Goal: Task Accomplishment & Management: Manage account settings

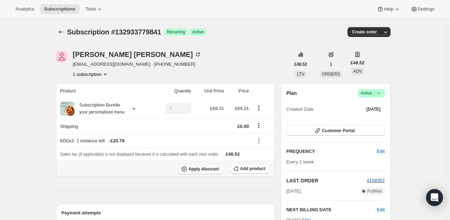
click at [197, 167] on span "Apply discount" at bounding box center [203, 169] width 31 height 6
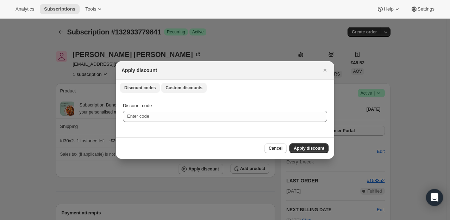
click at [182, 92] on button "Custom discounts" at bounding box center [183, 88] width 45 height 10
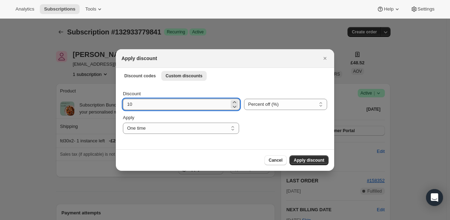
click at [151, 108] on input "10" at bounding box center [176, 104] width 106 height 11
type input "100"
click at [311, 161] on span "Apply discount" at bounding box center [308, 161] width 31 height 6
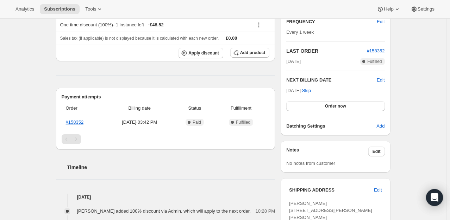
scroll to position [141, 0]
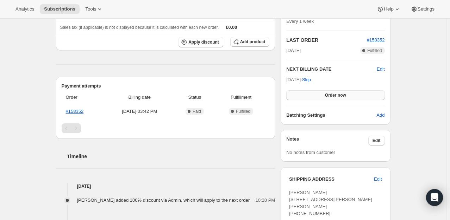
click at [336, 97] on button "Order now" at bounding box center [335, 95] width 98 height 10
click at [336, 97] on button "Click to confirm" at bounding box center [335, 95] width 98 height 10
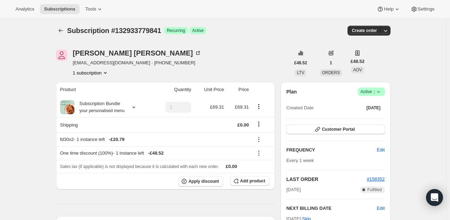
scroll to position [0, 0]
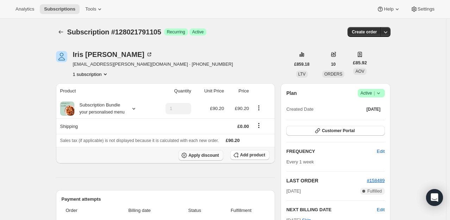
click at [208, 156] on span "Apply discount" at bounding box center [203, 156] width 31 height 6
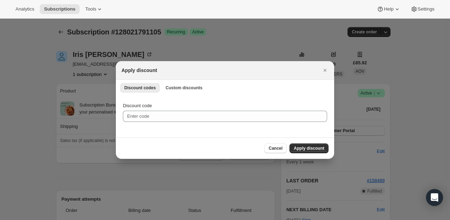
click at [181, 93] on div "Discount codes Custom discounts More views Discount codes Custom discounts More…" at bounding box center [225, 87] width 218 height 15
click at [179, 84] on button "Custom discounts" at bounding box center [183, 88] width 45 height 10
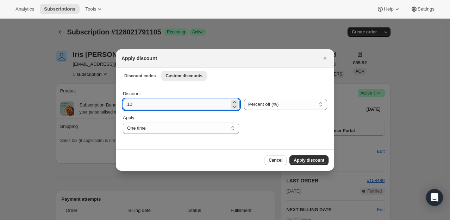
click at [155, 105] on input "10" at bounding box center [176, 104] width 106 height 11
type input "100"
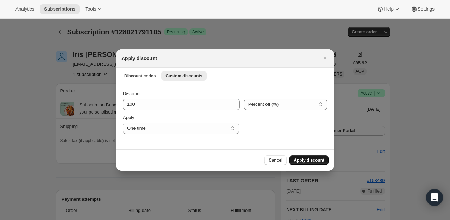
click at [321, 158] on span "Apply discount" at bounding box center [308, 161] width 31 height 6
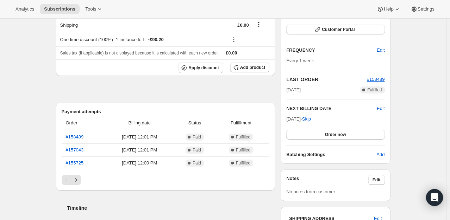
scroll to position [106, 0]
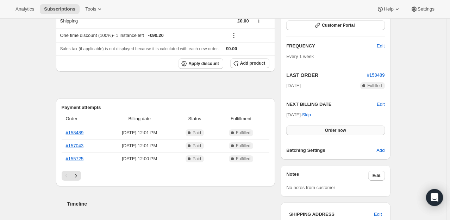
click at [336, 132] on span "Order now" at bounding box center [335, 131] width 21 height 6
click at [336, 132] on span "Click to confirm" at bounding box center [335, 131] width 32 height 6
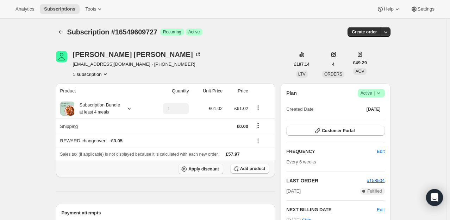
click at [214, 170] on span "Apply discount" at bounding box center [203, 169] width 31 height 6
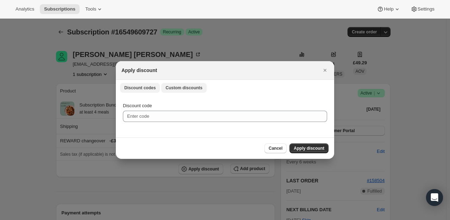
click at [175, 90] on span "Custom discounts" at bounding box center [183, 88] width 37 height 6
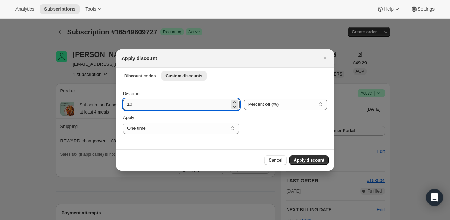
click at [151, 106] on input "10" at bounding box center [176, 104] width 106 height 11
type input "100"
click at [304, 161] on span "Apply discount" at bounding box center [308, 161] width 31 height 6
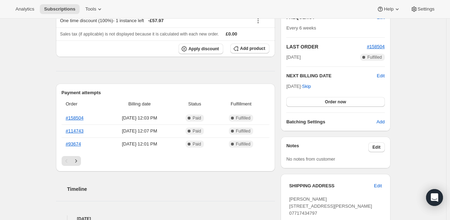
scroll to position [141, 0]
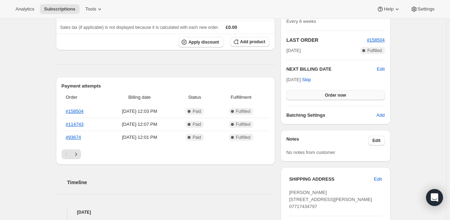
click at [350, 91] on button "Order now" at bounding box center [335, 95] width 98 height 10
click at [350, 93] on span "Click to confirm" at bounding box center [335, 96] width 32 height 6
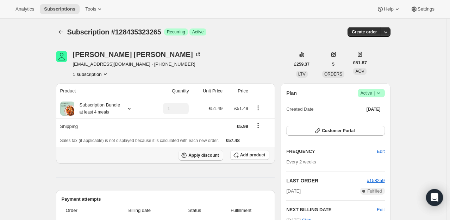
click at [206, 157] on span "Apply discount" at bounding box center [203, 156] width 31 height 6
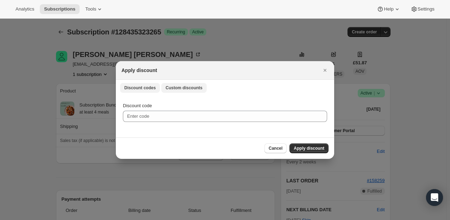
click at [170, 86] on span "Custom discounts" at bounding box center [183, 88] width 37 height 6
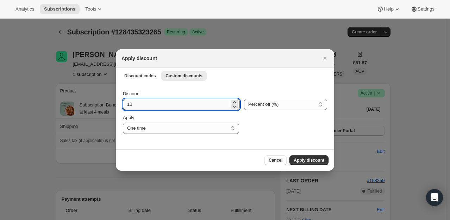
click at [154, 106] on input "10" at bounding box center [176, 104] width 106 height 11
type input "100"
click at [312, 160] on span "Apply discount" at bounding box center [308, 161] width 31 height 6
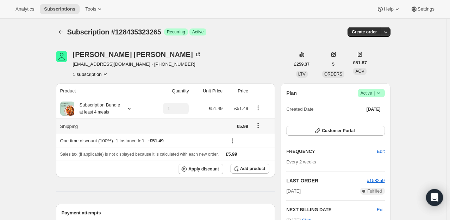
click at [261, 125] on icon "Shipping actions" at bounding box center [257, 125] width 7 height 7
click at [258, 137] on span "Edit shipping rate" at bounding box center [259, 139] width 35 height 5
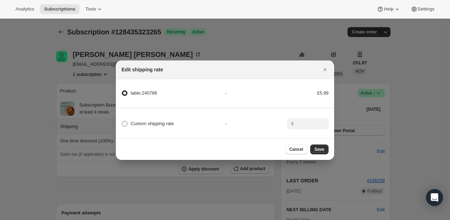
click at [126, 124] on span ":reo:" at bounding box center [125, 124] width 6 height 6
click at [122, 121] on input "Custom shipping rate" at bounding box center [122, 121] width 0 height 0
radio input "true"
radio input "false"
drag, startPoint x: 302, startPoint y: 121, endPoint x: 273, endPoint y: 121, distance: 29.6
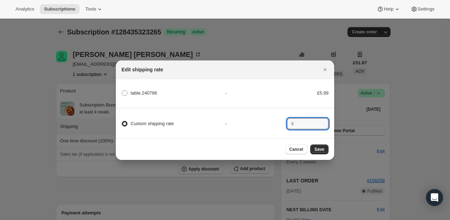
click at [300, 121] on input ":reo:" at bounding box center [307, 123] width 22 height 11
click at [273, 121] on div "-" at bounding box center [256, 123] width 62 height 7
click at [296, 121] on div "£" at bounding box center [308, 123] width 42 height 11
type input "0"
click at [321, 152] on span "Save" at bounding box center [319, 150] width 10 height 6
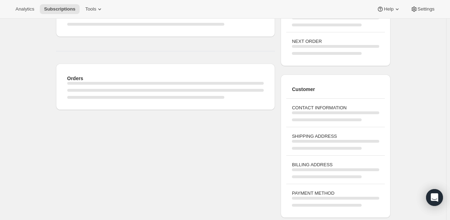
scroll to position [106, 0]
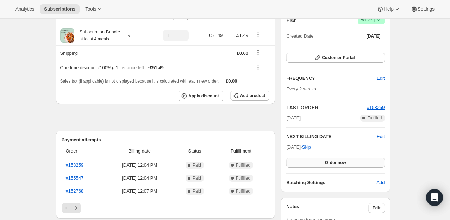
click at [339, 161] on span "Order now" at bounding box center [335, 163] width 21 height 6
click at [339, 161] on span "Click to confirm" at bounding box center [335, 163] width 32 height 6
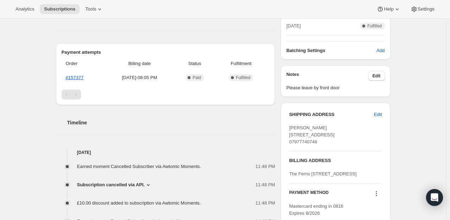
scroll to position [176, 0]
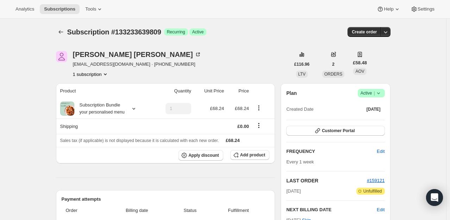
click at [378, 93] on icon at bounding box center [378, 93] width 7 height 7
click at [361, 120] on span "Cancel subscription" at bounding box center [373, 118] width 40 height 5
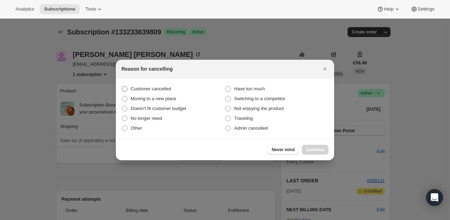
click at [173, 91] on label "Customer cancelled" at bounding box center [172, 89] width 103 height 10
click at [122, 87] on input "Customer cancelled" at bounding box center [122, 86] width 0 height 0
radio input "true"
click at [314, 150] on span "Continue" at bounding box center [315, 150] width 18 height 6
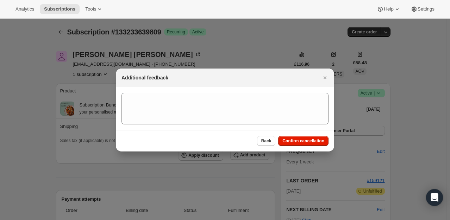
click at [300, 134] on div "Back Confirm cancellation" at bounding box center [225, 140] width 218 height 21
click at [302, 143] on span "Confirm cancellation" at bounding box center [303, 141] width 42 height 6
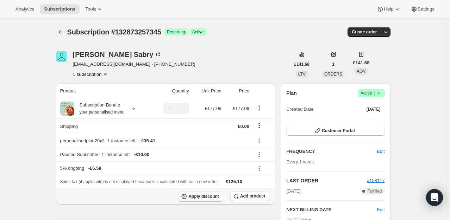
click at [211, 194] on span "Apply discount" at bounding box center [203, 197] width 31 height 6
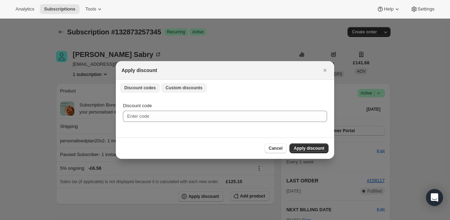
click at [173, 86] on span "Custom discounts" at bounding box center [183, 88] width 37 height 6
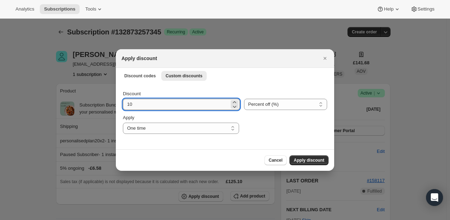
click at [152, 107] on input "10" at bounding box center [176, 104] width 106 height 11
type input "100"
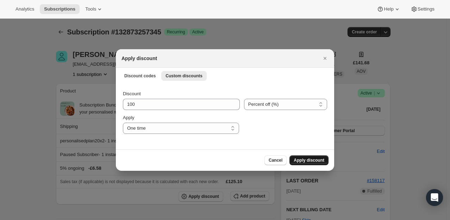
click at [314, 160] on span "Apply discount" at bounding box center [308, 161] width 31 height 6
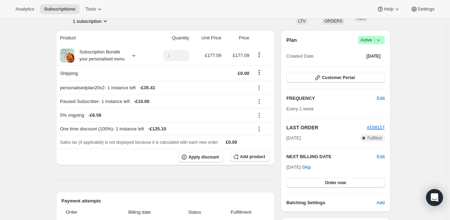
scroll to position [70, 0]
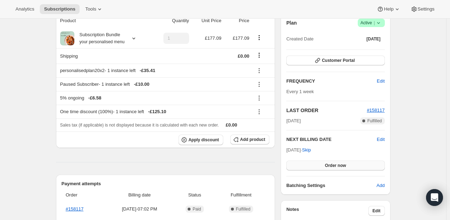
click at [339, 166] on span "Order now" at bounding box center [335, 166] width 21 height 6
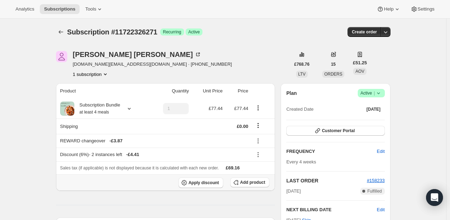
click at [206, 177] on th "Apply discount Add product" at bounding box center [165, 183] width 219 height 17
click at [205, 182] on span "Apply discount" at bounding box center [203, 183] width 31 height 6
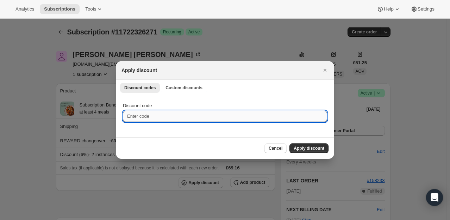
click at [159, 114] on input "Discount code" at bounding box center [225, 116] width 204 height 11
click at [166, 90] on span "Custom discounts" at bounding box center [183, 88] width 37 height 6
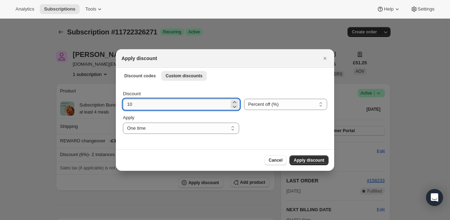
click at [152, 109] on input "10" at bounding box center [176, 104] width 106 height 11
type input "100"
click at [325, 160] on button "Apply discount" at bounding box center [308, 161] width 39 height 10
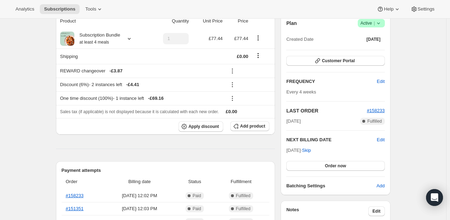
scroll to position [70, 0]
click at [328, 168] on span "Order now" at bounding box center [335, 166] width 21 height 6
click at [328, 167] on span "Click to confirm" at bounding box center [335, 166] width 32 height 6
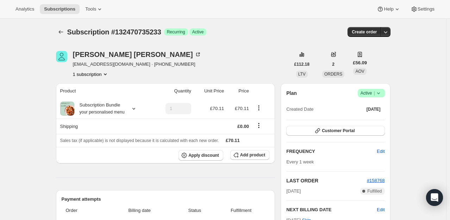
click at [378, 94] on icon at bounding box center [378, 93] width 7 height 7
click at [358, 121] on span "Cancel subscription" at bounding box center [373, 118] width 40 height 5
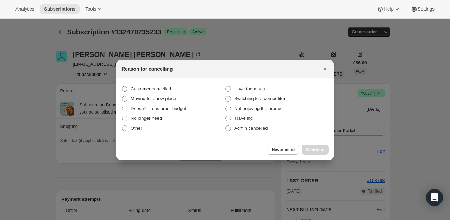
click at [156, 89] on span "Customer cancelled" at bounding box center [151, 88] width 40 height 5
click at [122, 87] on input "Customer cancelled" at bounding box center [122, 86] width 0 height 0
radio input "true"
click at [313, 147] on span "Continue" at bounding box center [315, 150] width 18 height 6
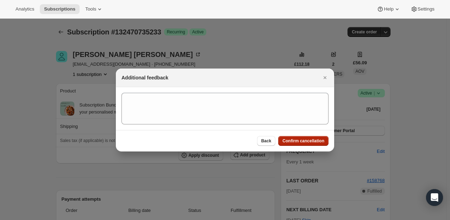
click at [310, 139] on span "Confirm cancellation" at bounding box center [303, 141] width 42 height 6
